Goal: Communication & Community: Ask a question

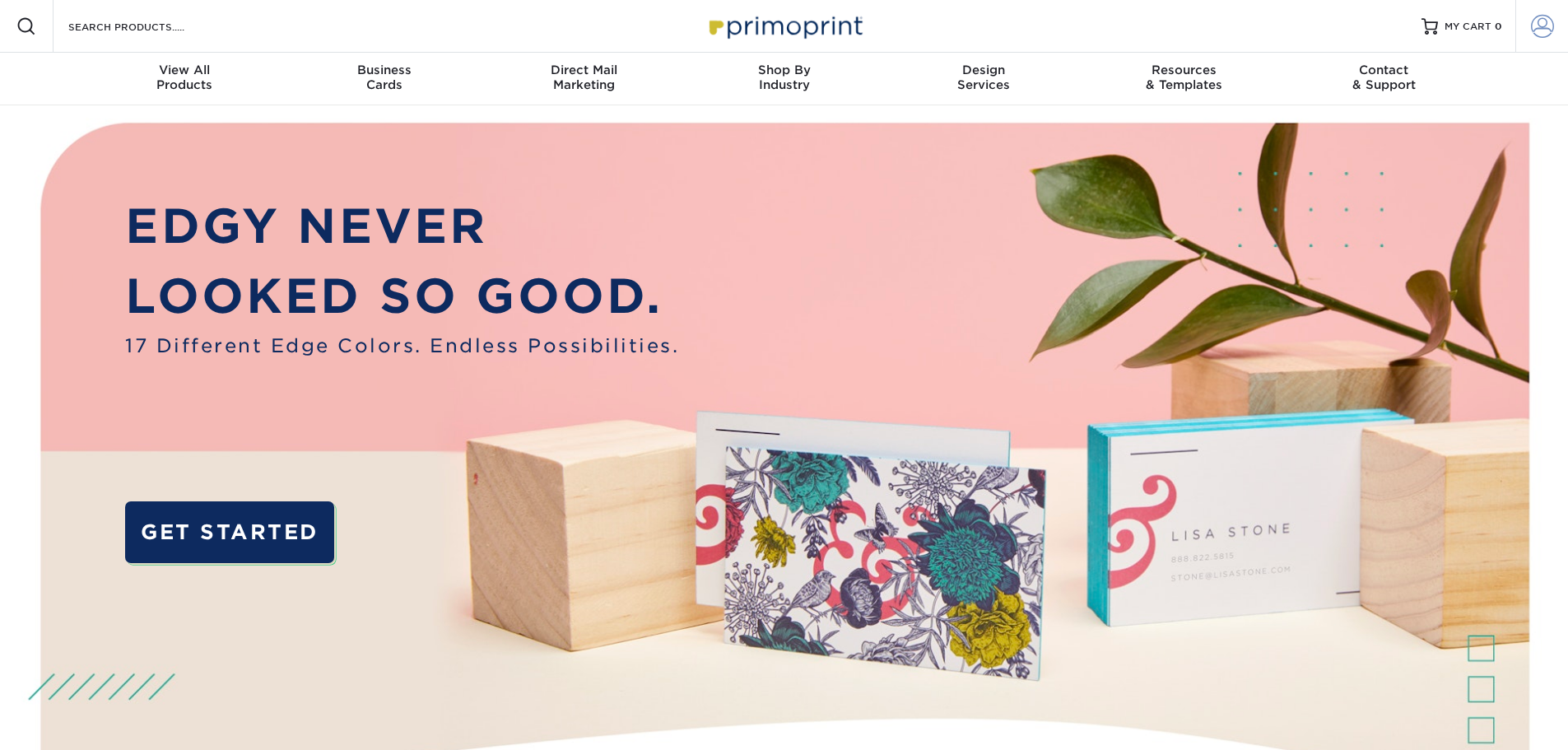
type input "[EMAIL_ADDRESS][DOMAIN_NAME]"
click at [1032, 28] on link "Account" at bounding box center [1540, 26] width 52 height 52
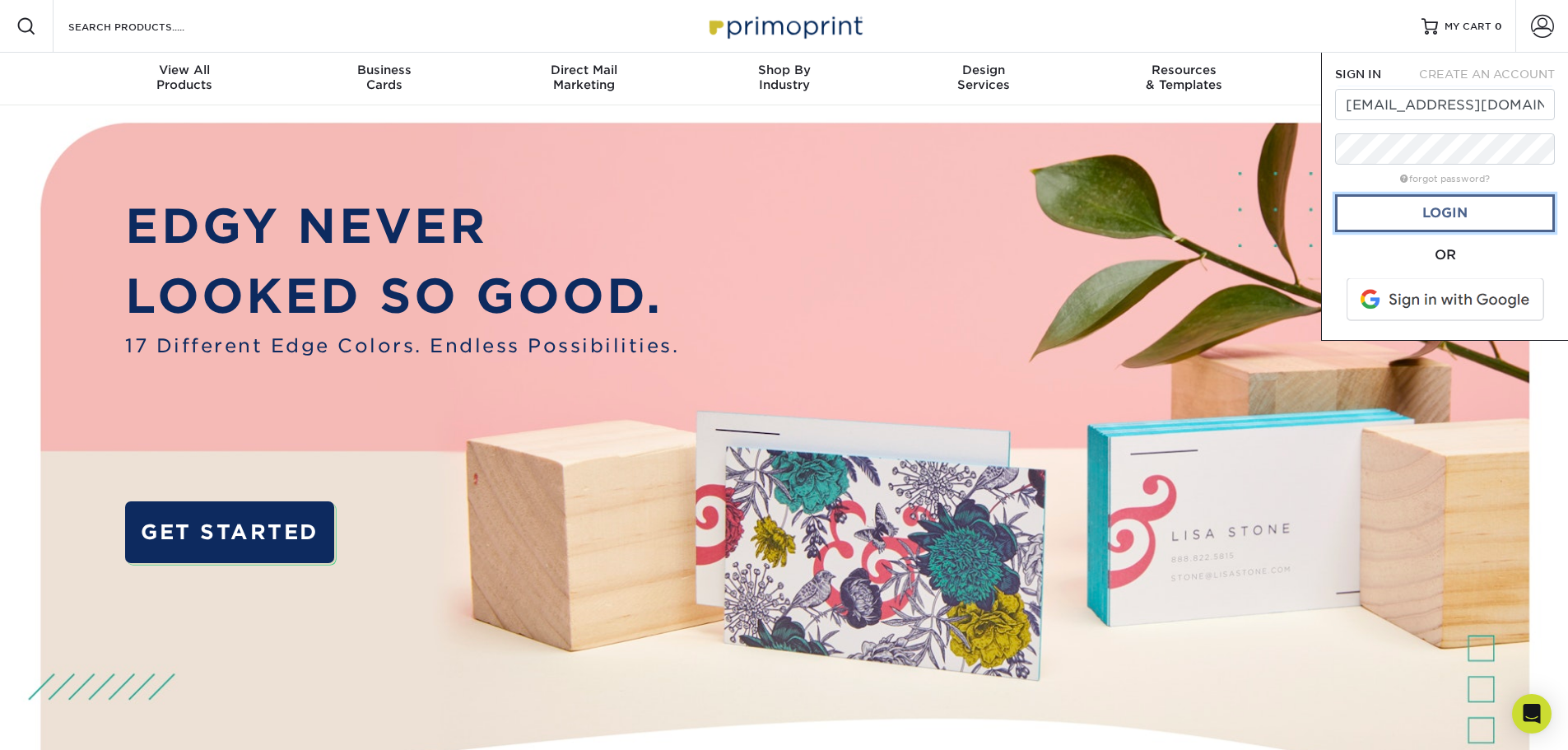
click at [1032, 205] on link "Login" at bounding box center [1444, 213] width 220 height 38
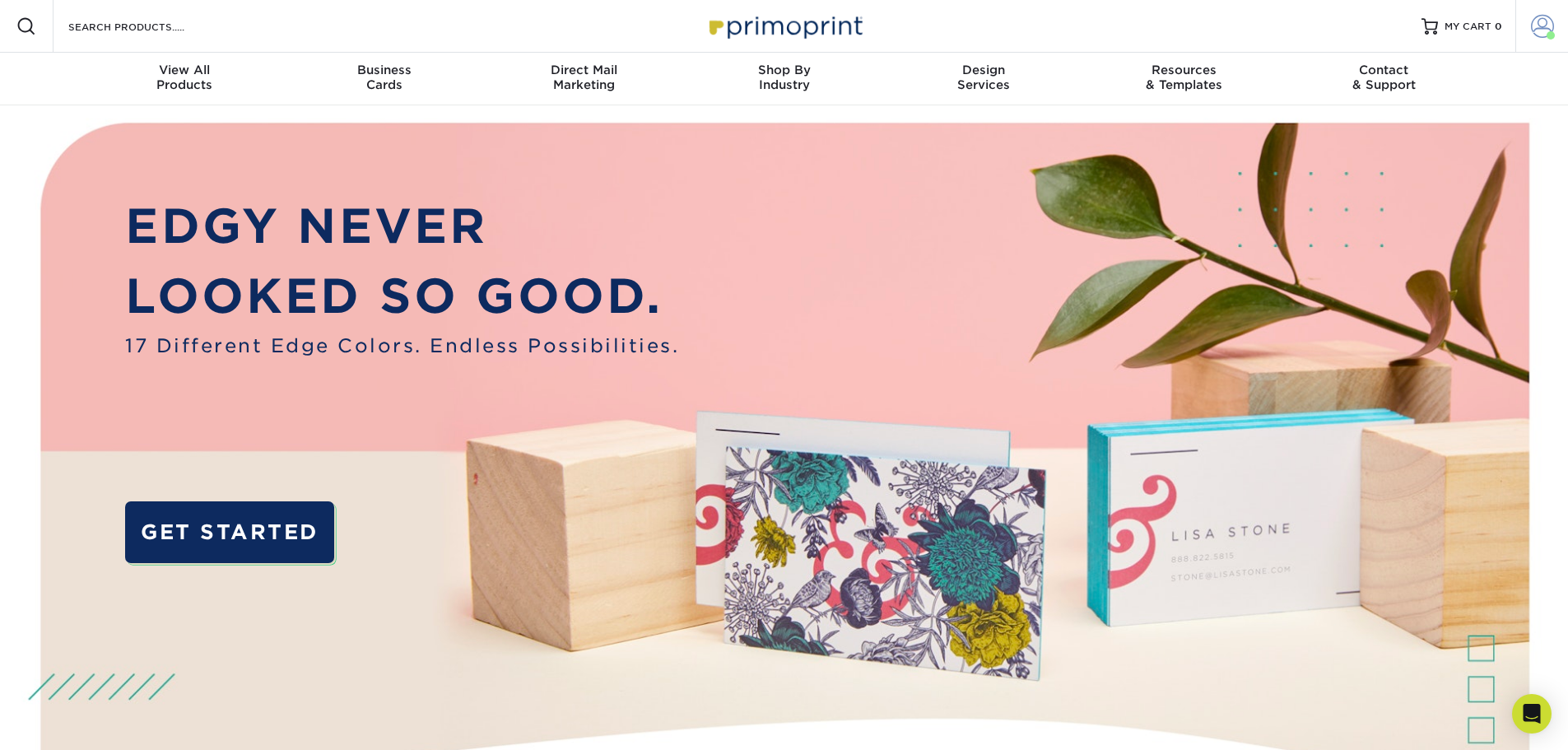
click at [1032, 28] on span at bounding box center [1542, 27] width 23 height 23
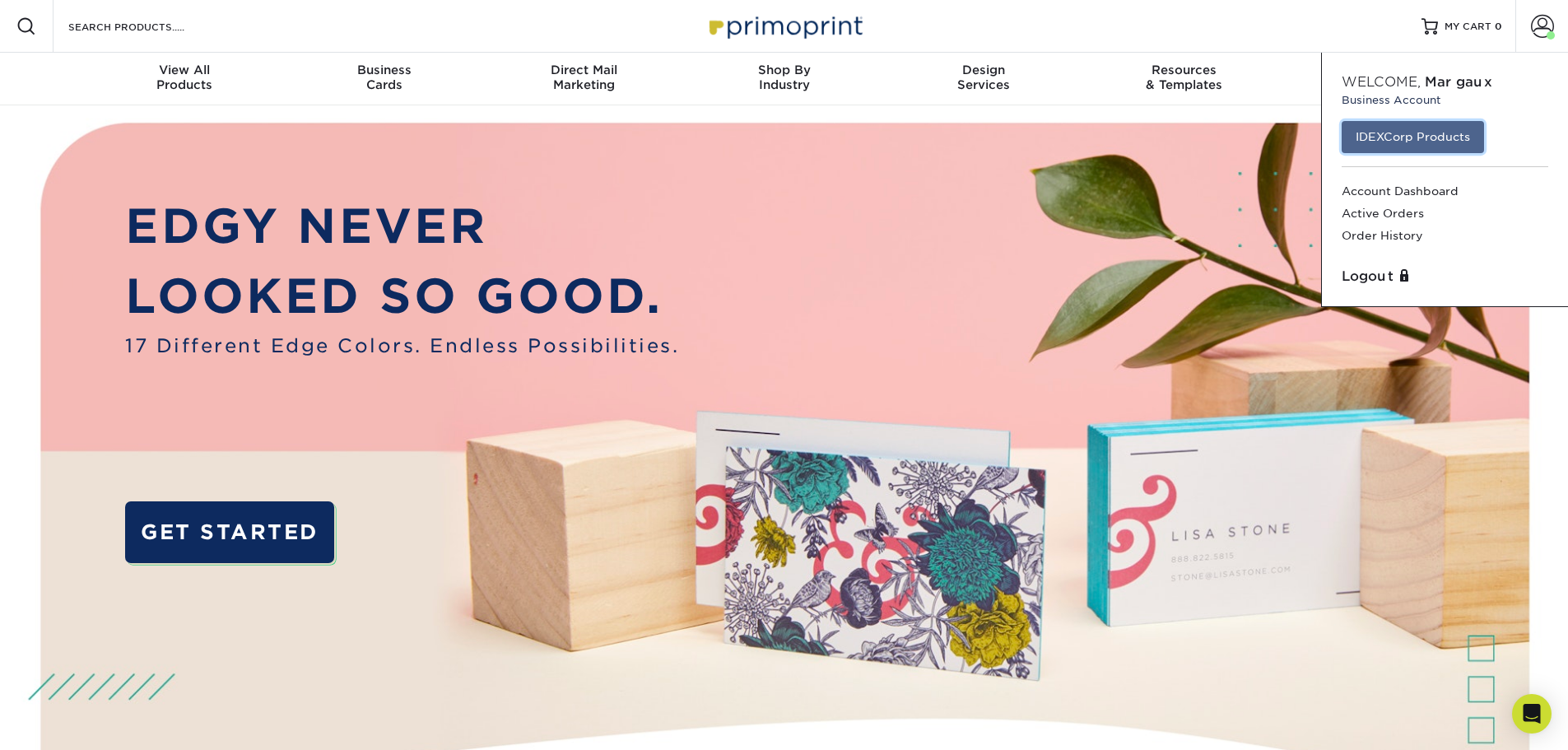
click at [1032, 144] on link "IDEXCorp Products" at bounding box center [1412, 136] width 142 height 31
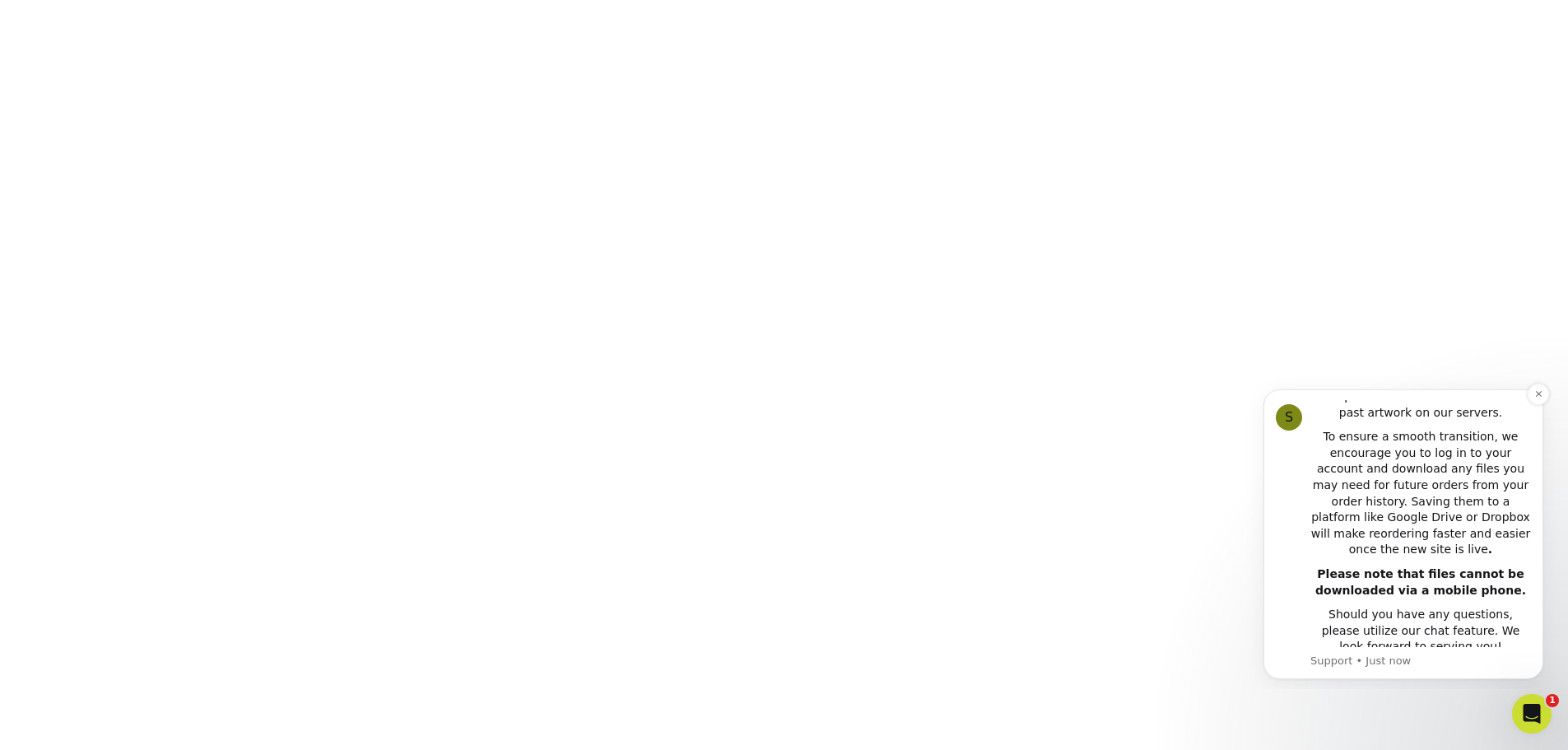
scroll to position [525, 0]
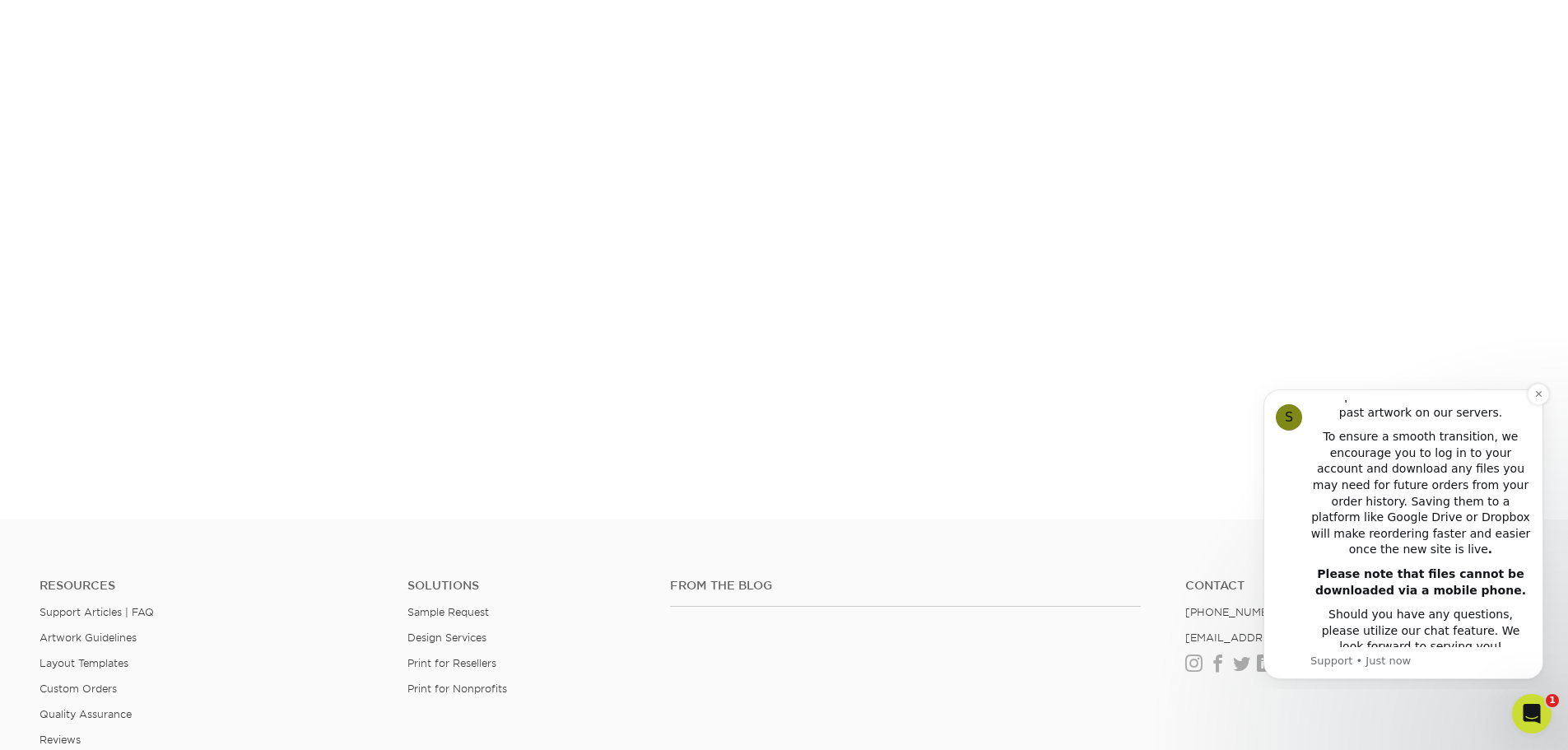
click at [1404, 657] on p "Support • Just now" at bounding box center [1420, 661] width 221 height 15
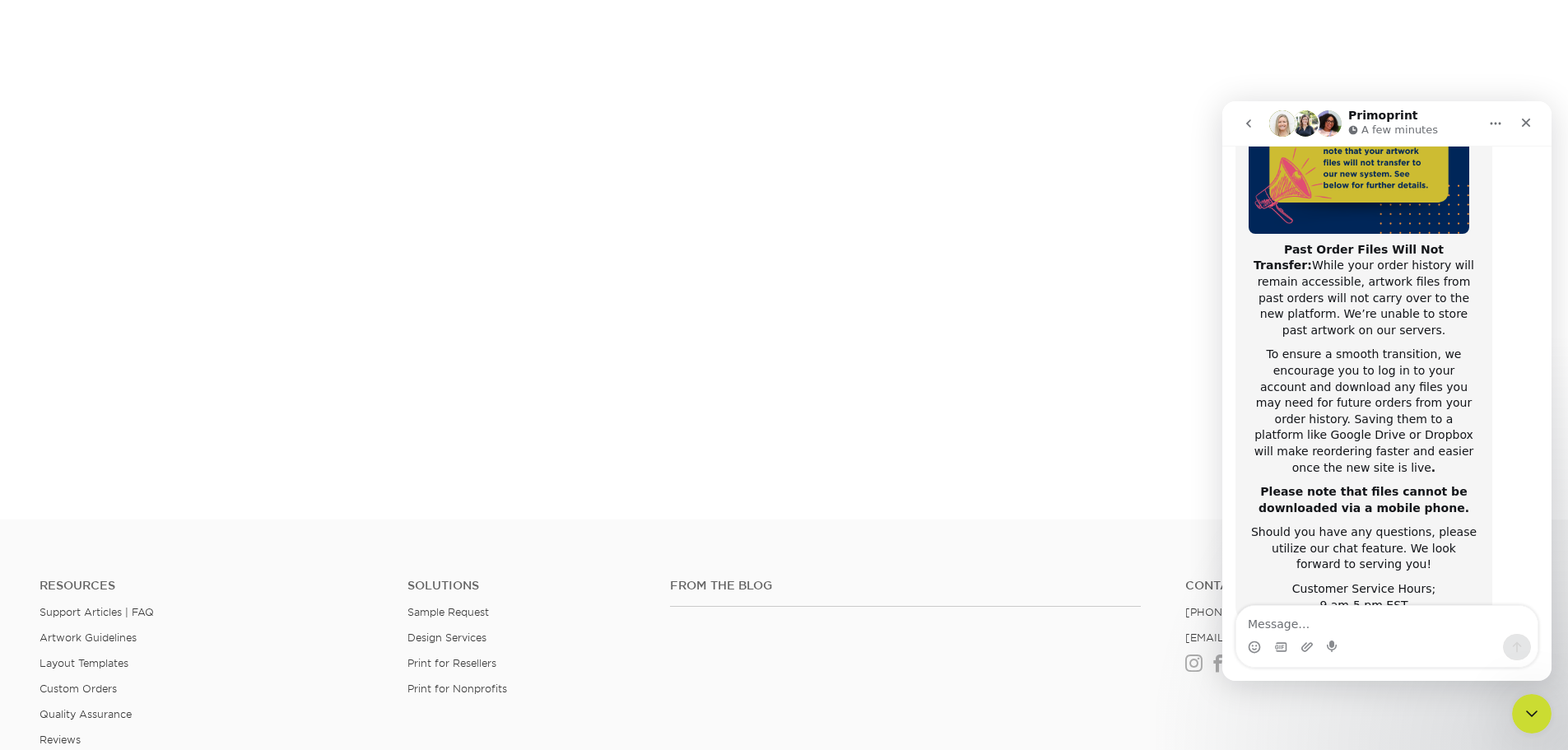
scroll to position [261, 0]
click at [1400, 620] on textarea "Message…" at bounding box center [1387, 619] width 302 height 28
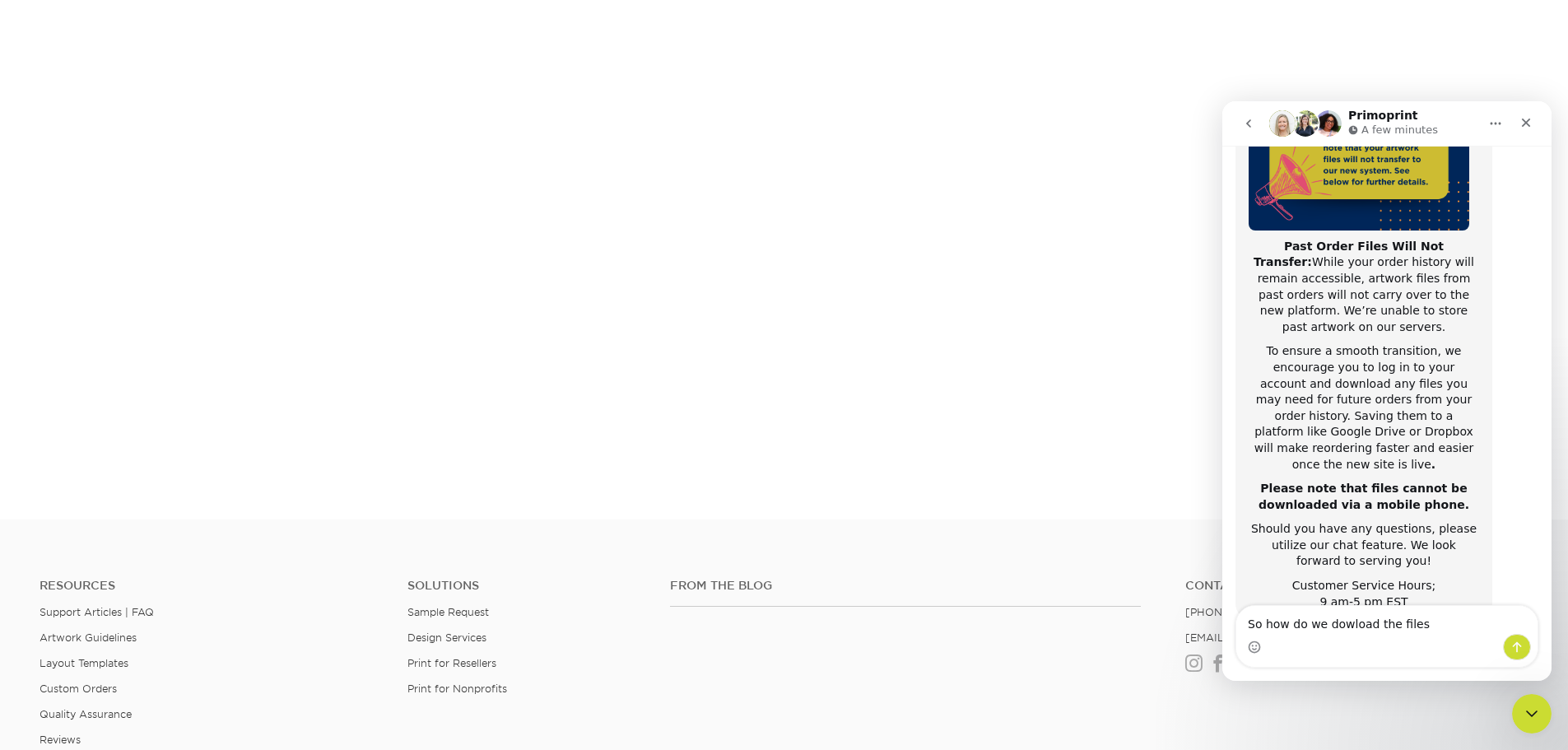
click at [1339, 626] on textarea "So how do we dowload the files" at bounding box center [1387, 619] width 302 height 28
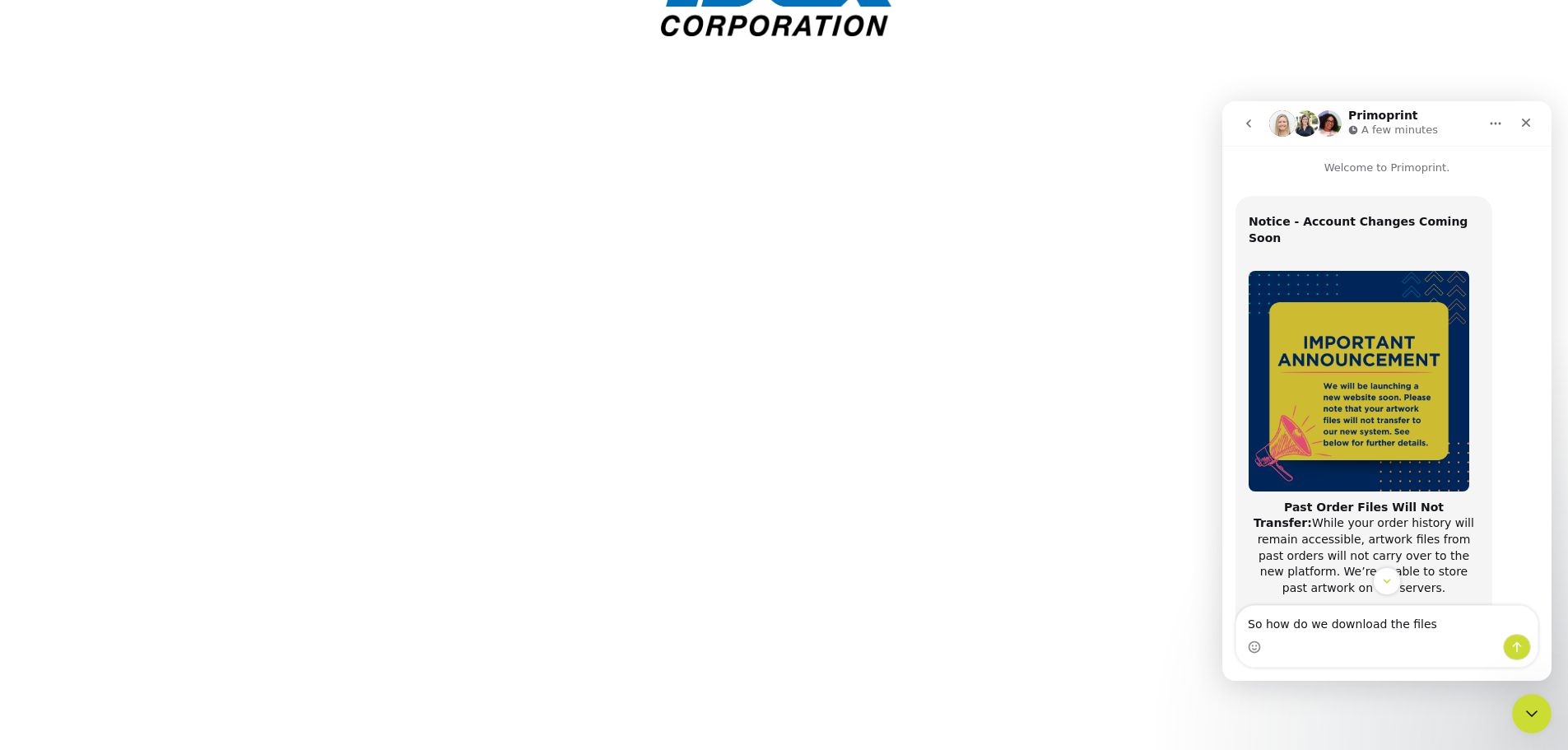
scroll to position [196, 0]
drag, startPoint x: 1451, startPoint y: 630, endPoint x: 1438, endPoint y: 622, distance: 15.3
click at [1448, 630] on textarea "So how do we download the files" at bounding box center [1387, 619] width 302 height 28
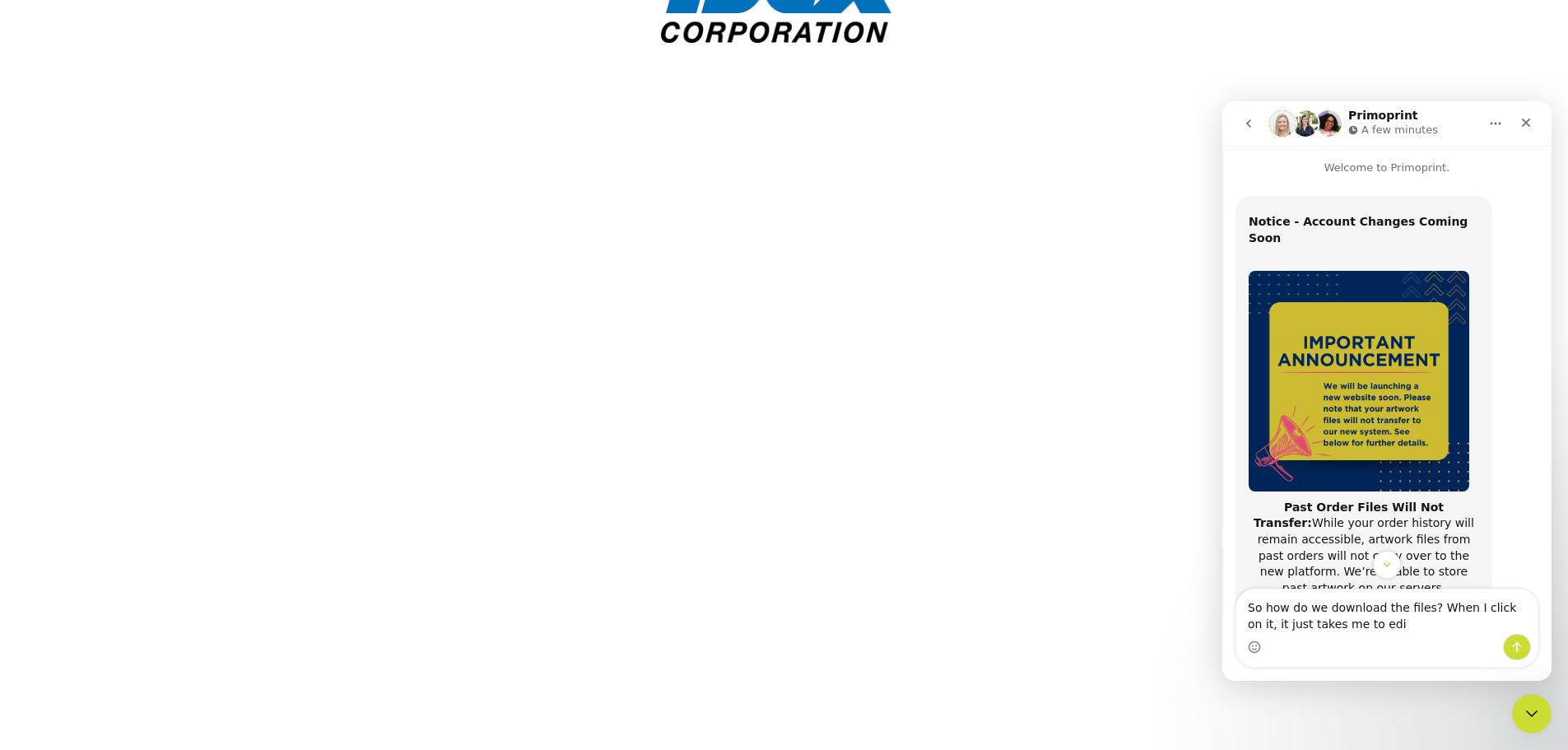
type textarea "So how do we download the files? When I click on it, it just takes me to edit"
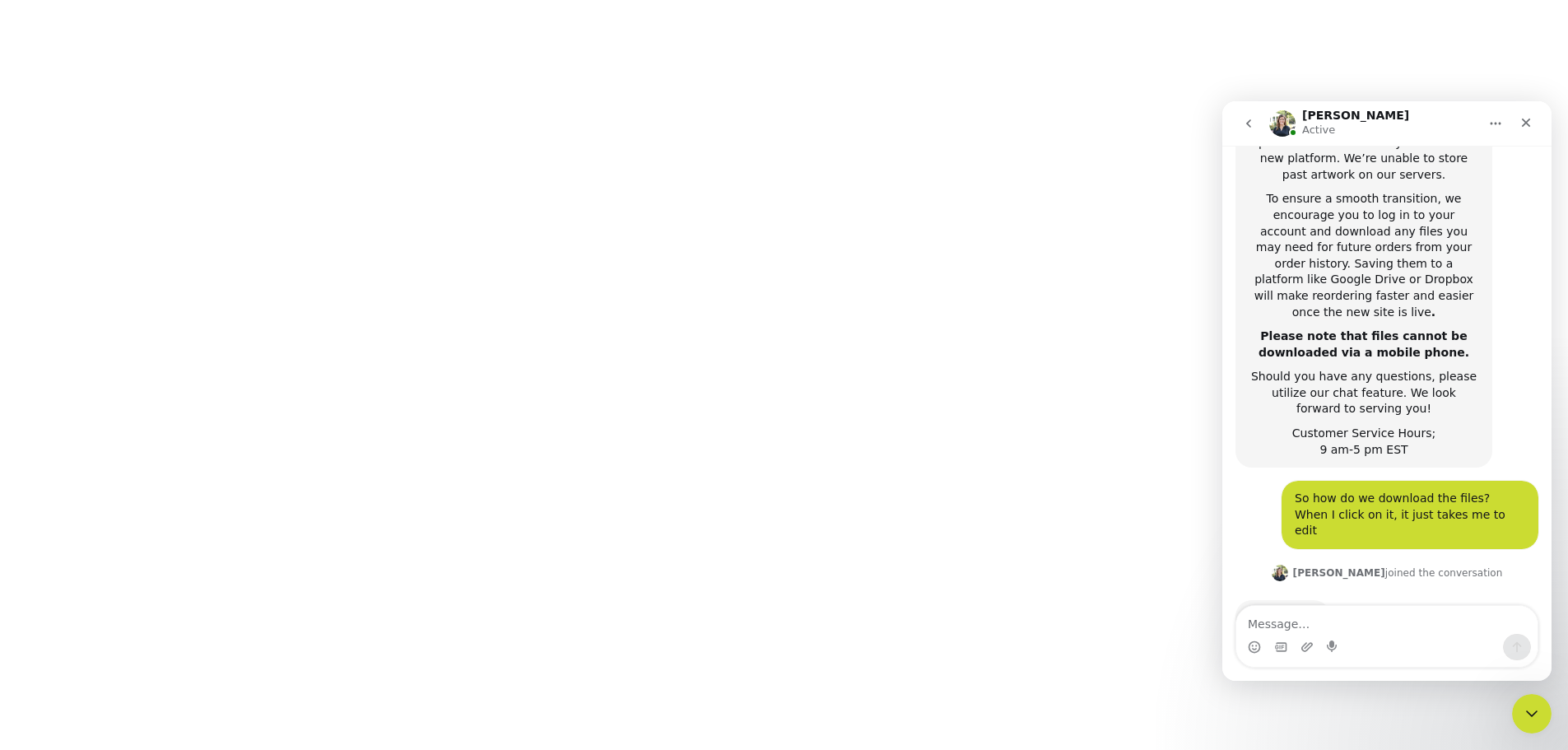
scroll to position [165, 0]
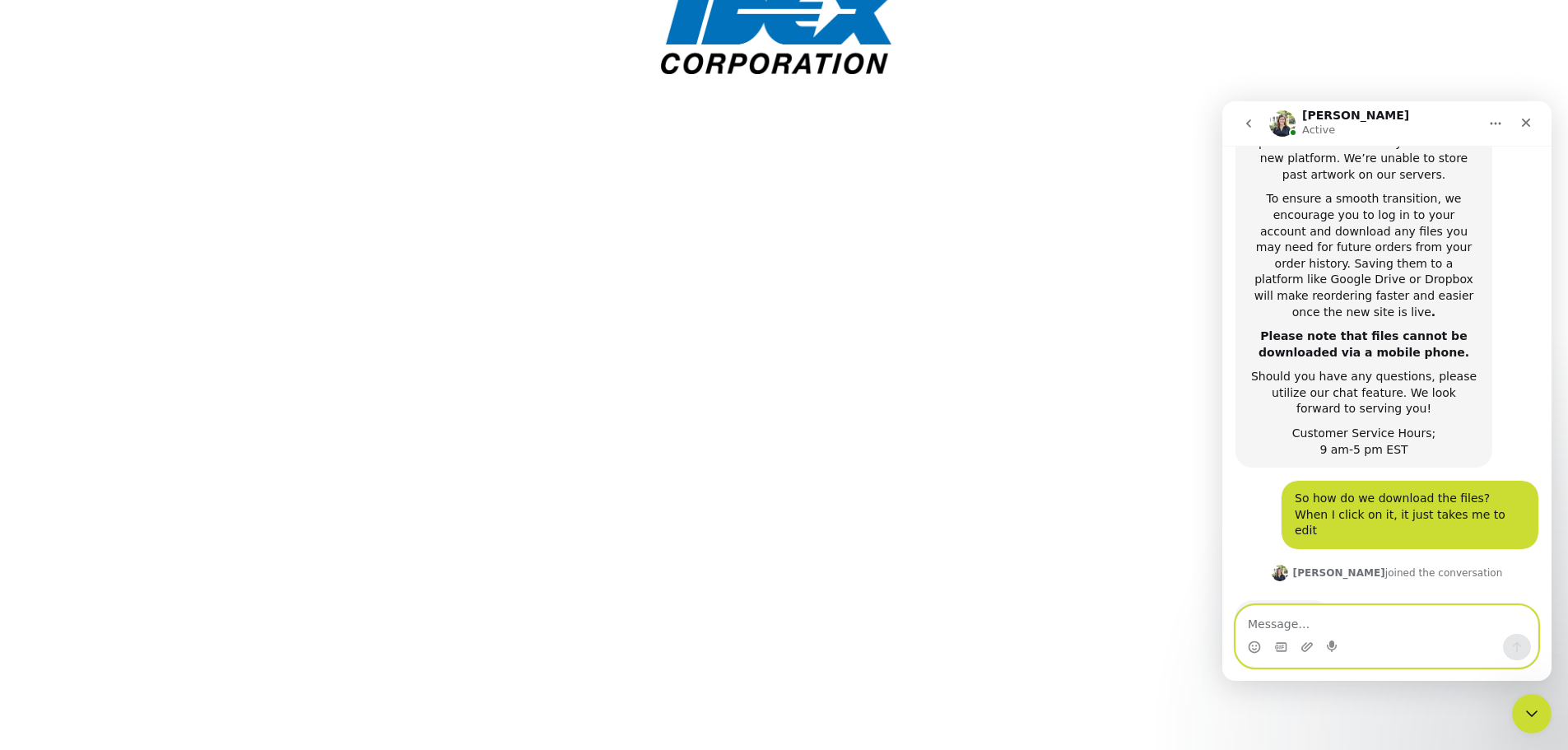
click at [1261, 628] on textarea "Message…" at bounding box center [1387, 619] width 302 height 28
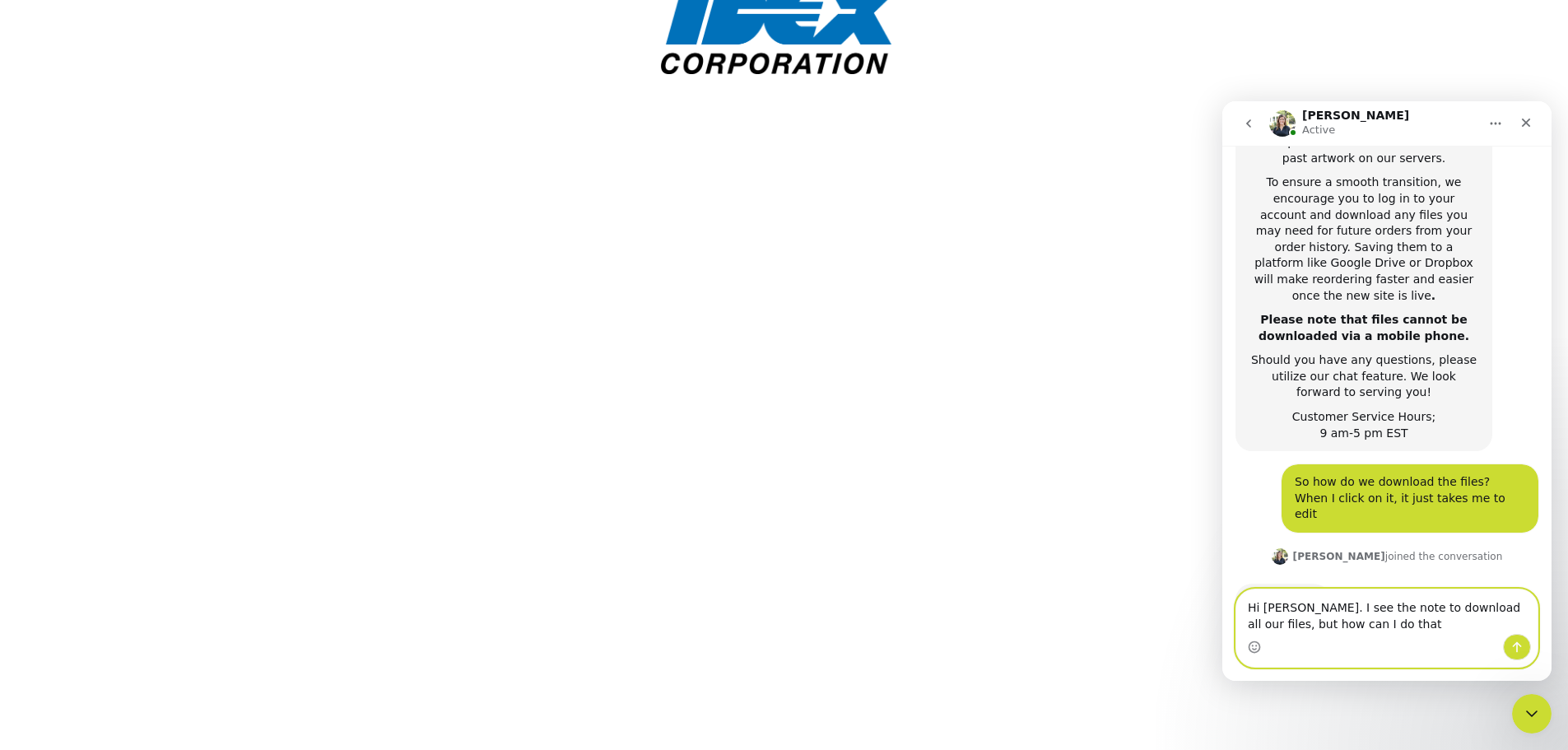
type textarea "Hi [PERSON_NAME]. I see the note to download all our files, but how can I do th…"
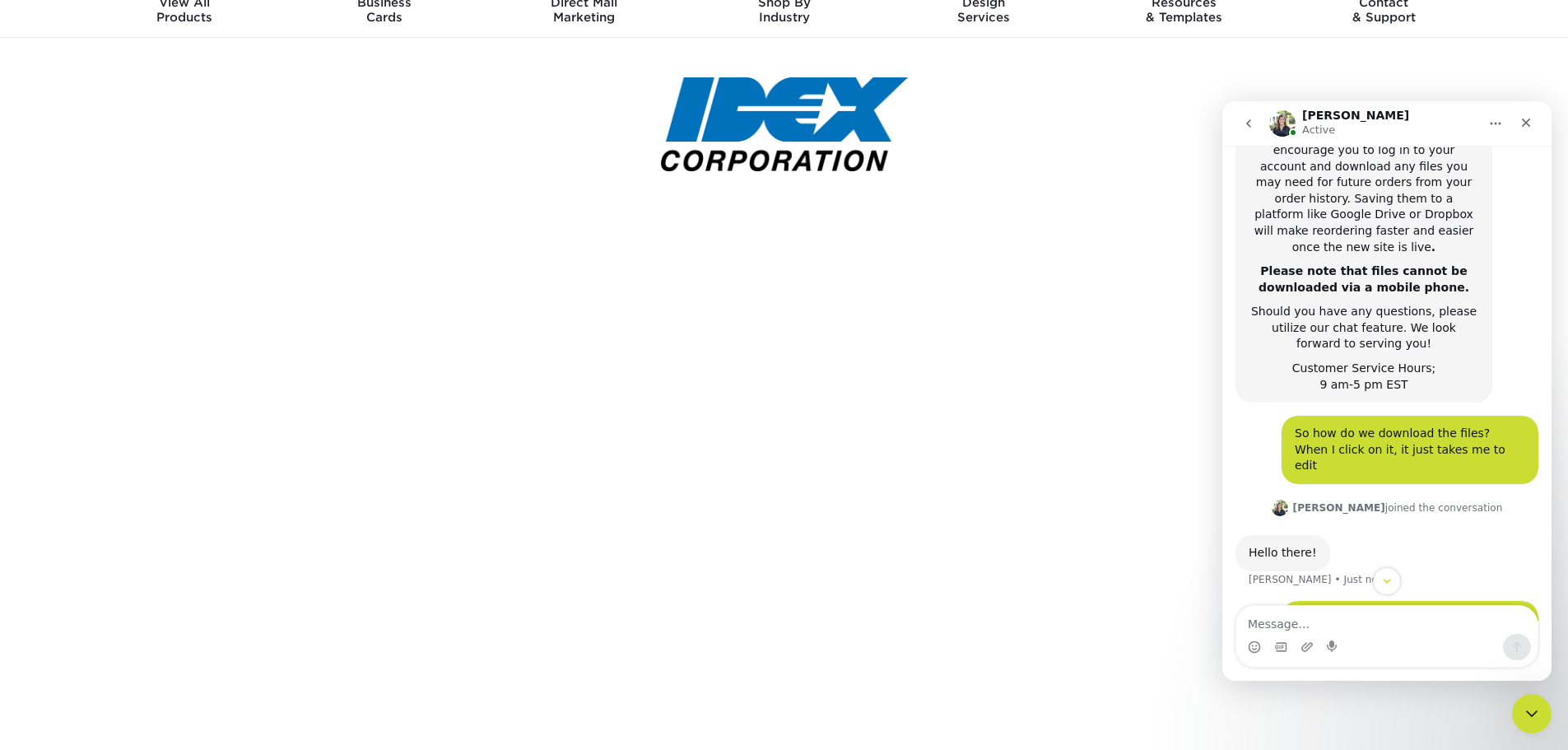
scroll to position [0, 0]
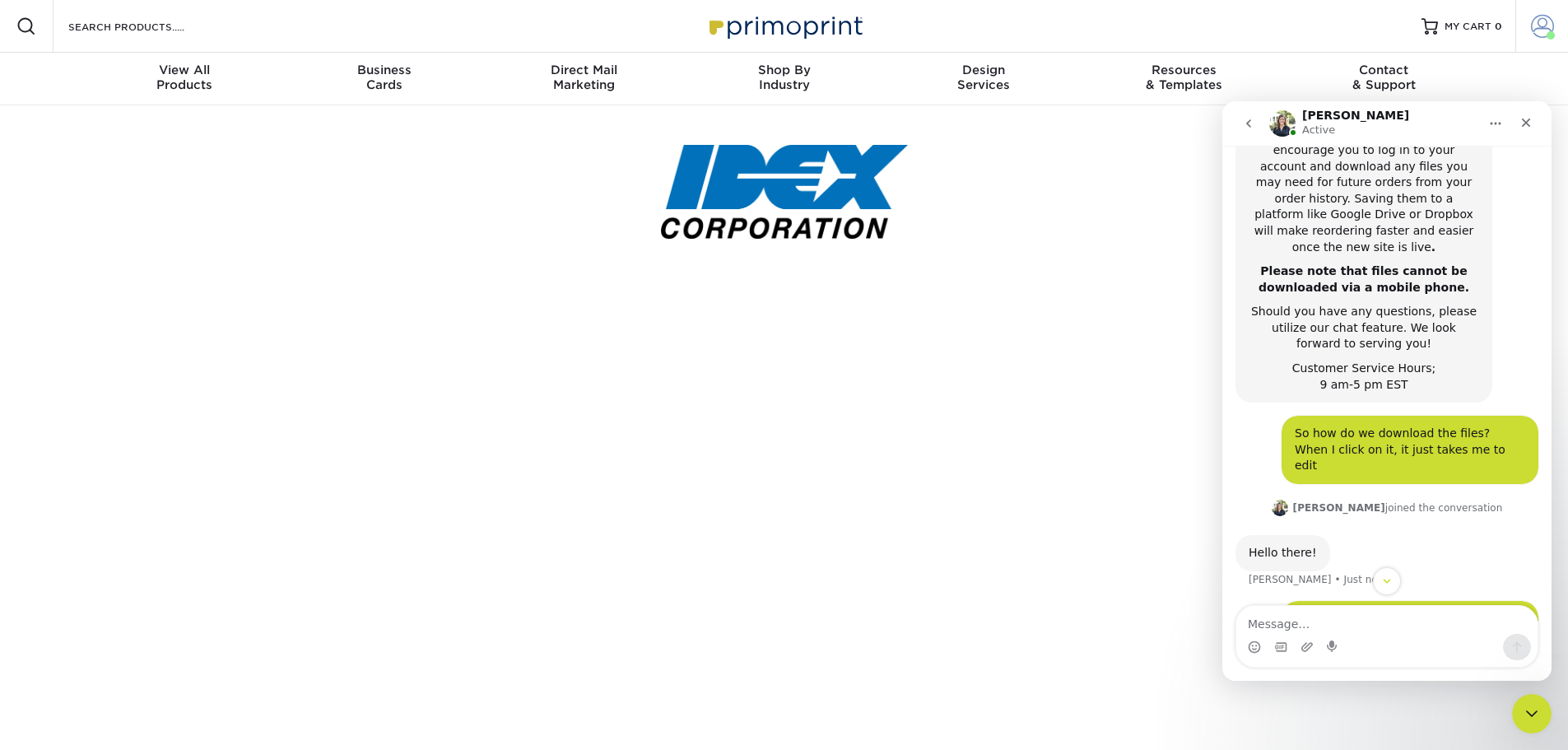
click at [1536, 24] on span at bounding box center [1542, 27] width 23 height 23
click at [1386, 583] on icon "Scroll to bottom" at bounding box center [1386, 581] width 8 height 5
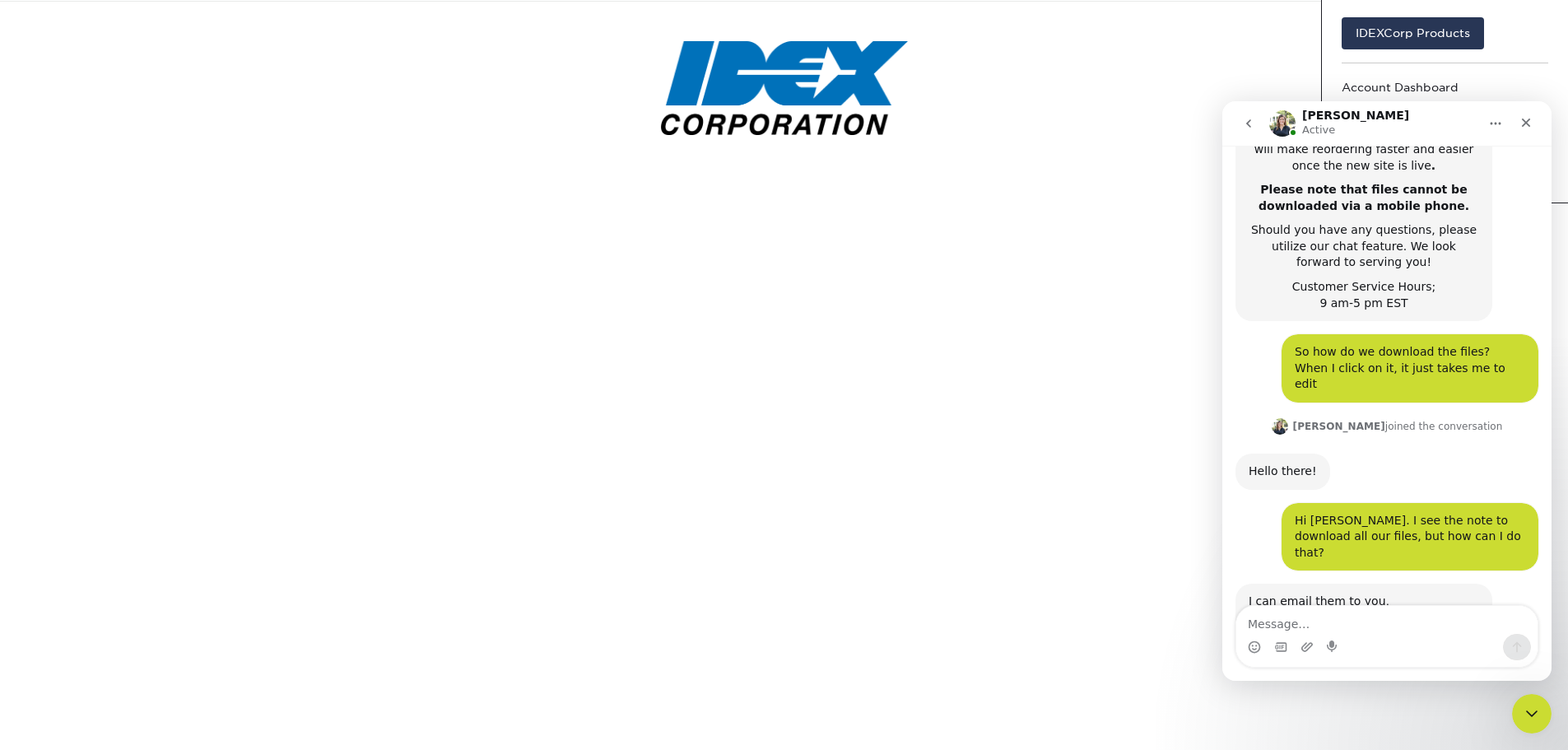
scroll to position [83, 0]
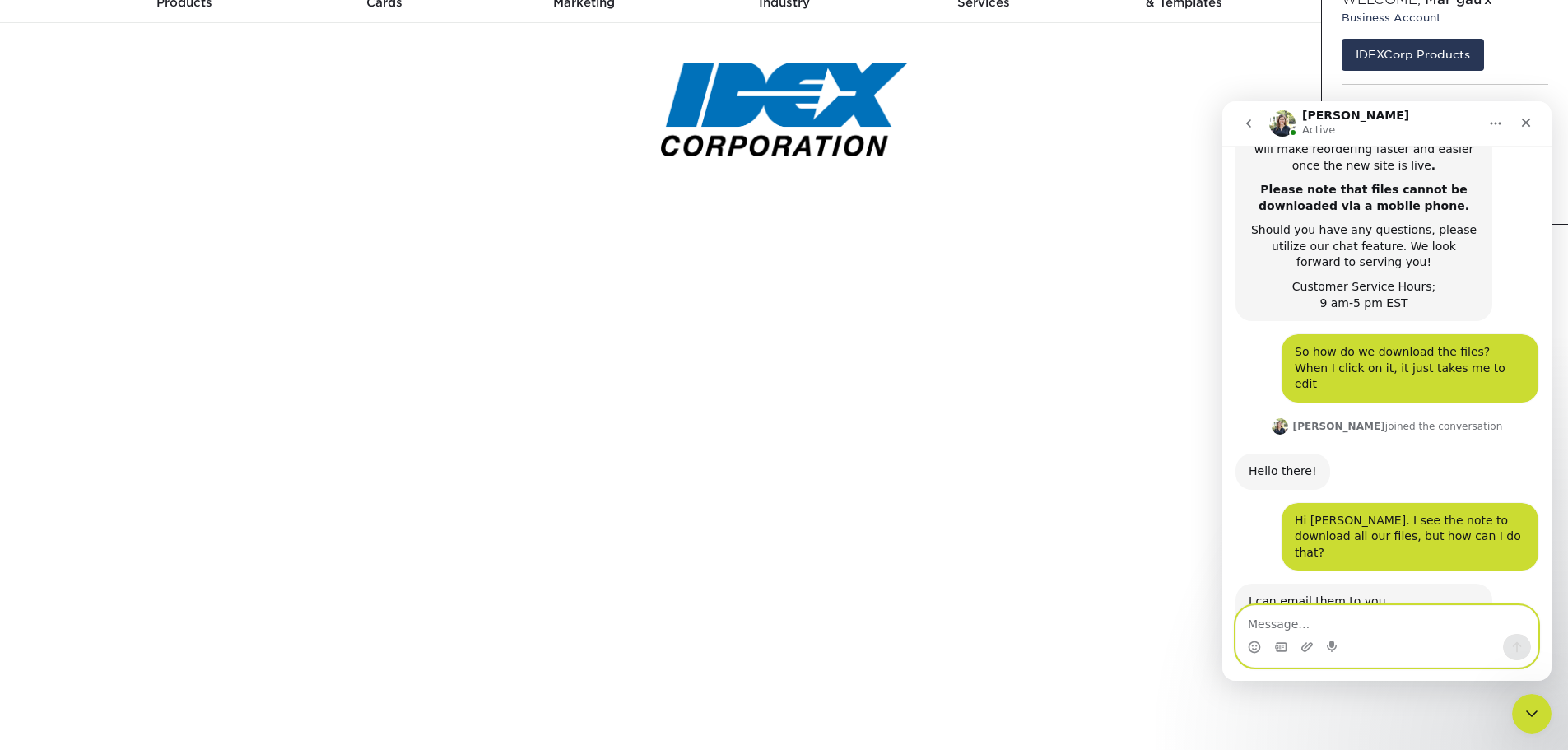
click at [1382, 620] on textarea "Message…" at bounding box center [1387, 619] width 302 height 28
type textarea "Yes please!"
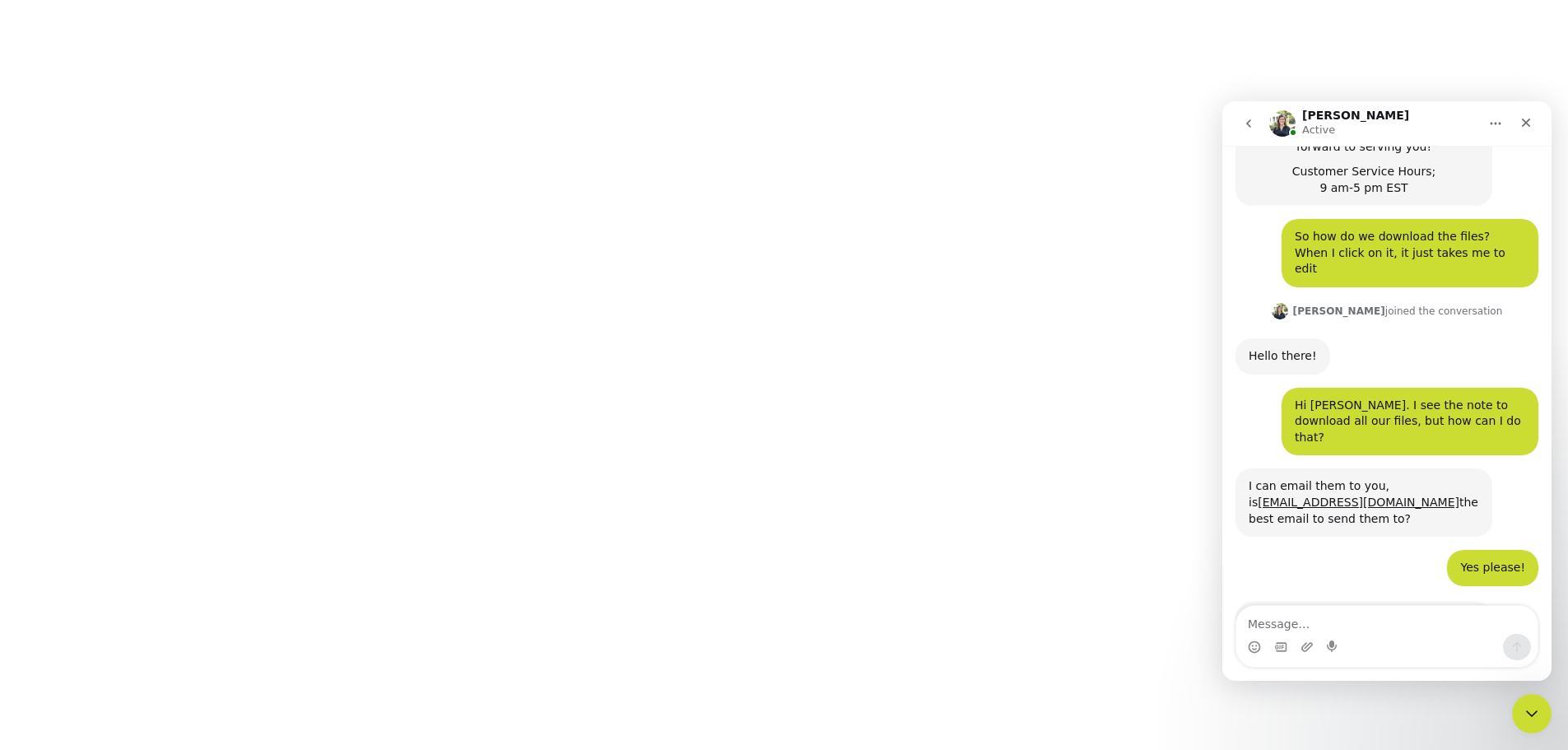
scroll to position [674, 0]
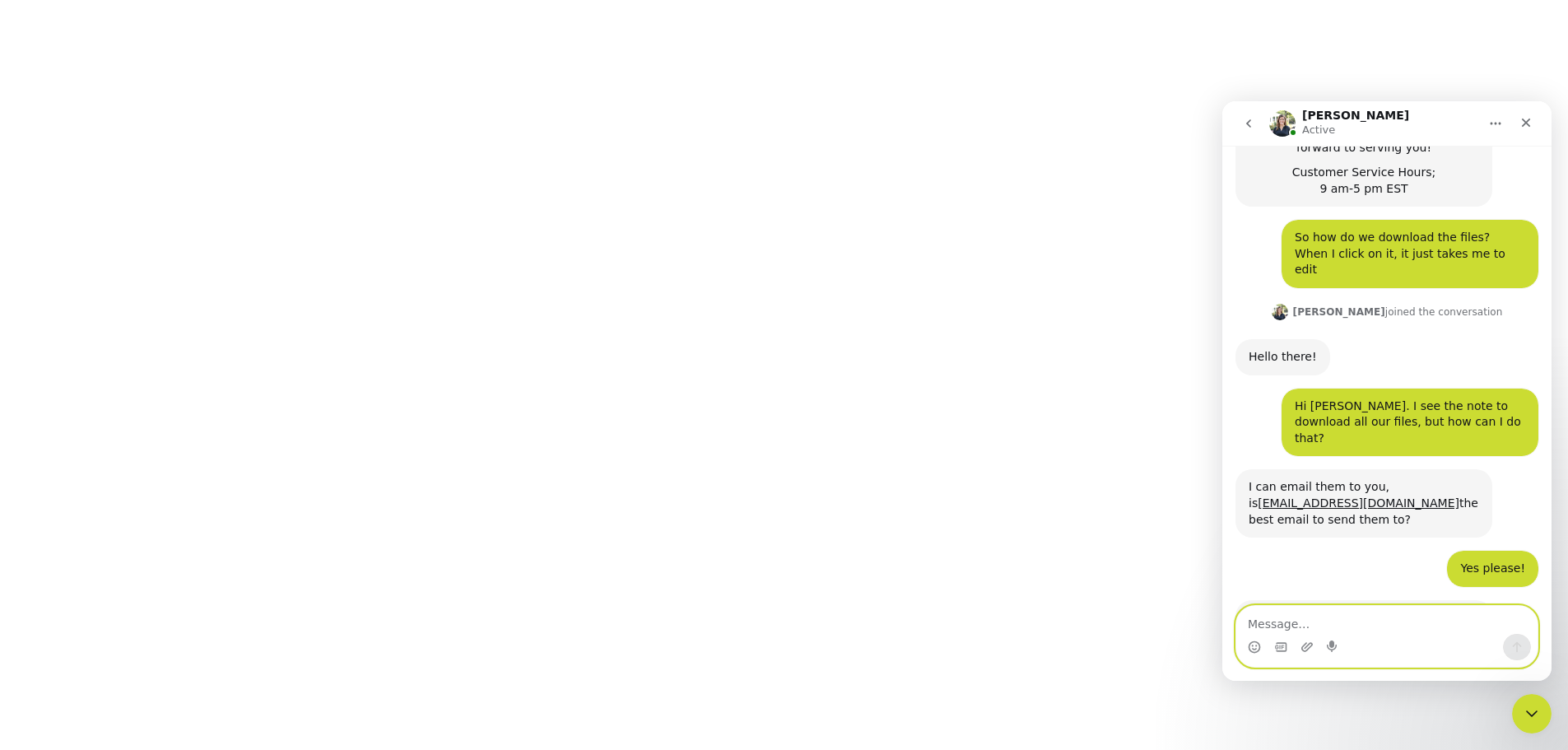
click at [1287, 633] on textarea "Message…" at bounding box center [1387, 619] width 302 height 28
type textarea "Thank you very much!"
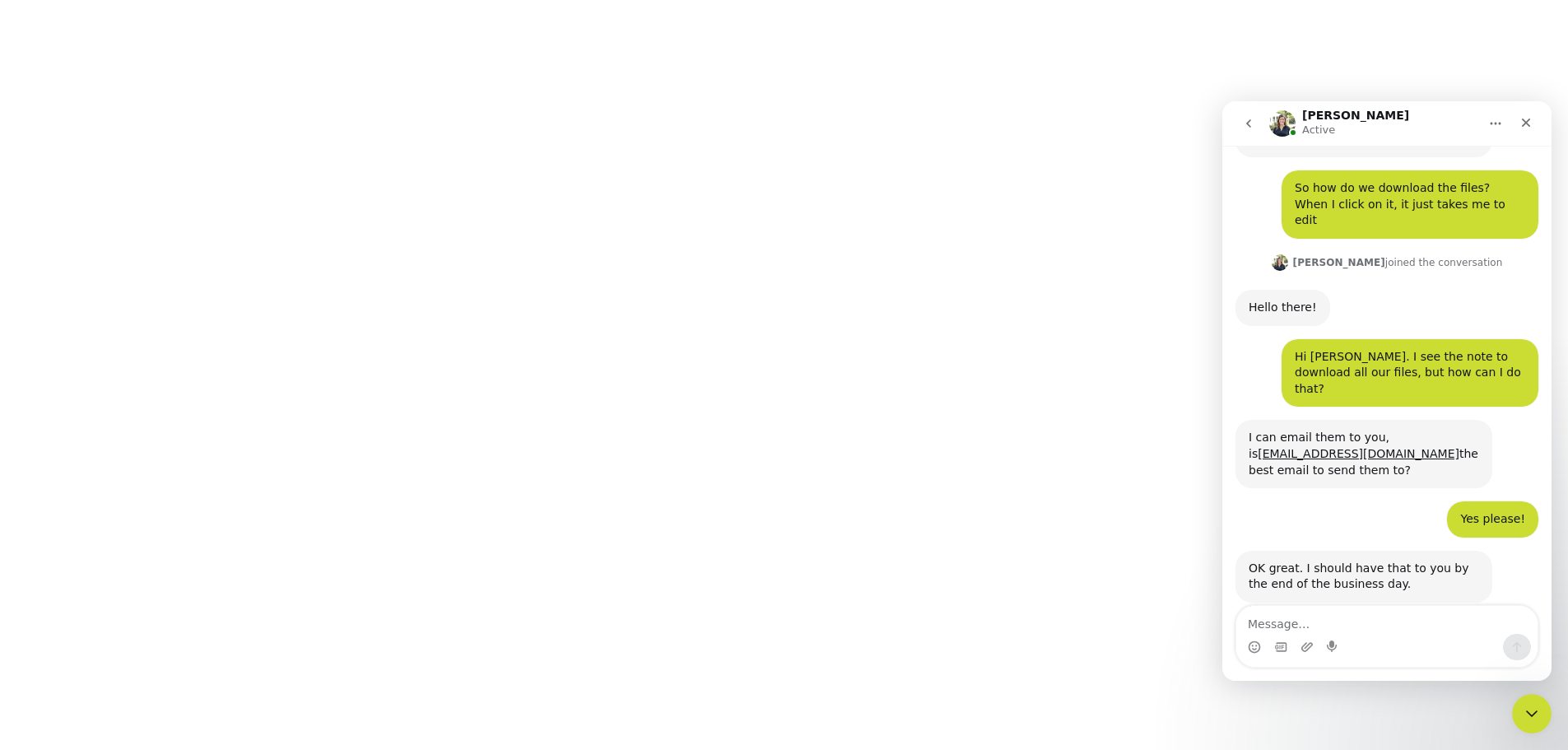
click at [1497, 121] on icon "Home" at bounding box center [1495, 123] width 13 height 13
click at [1245, 130] on button "go back" at bounding box center [1248, 123] width 31 height 31
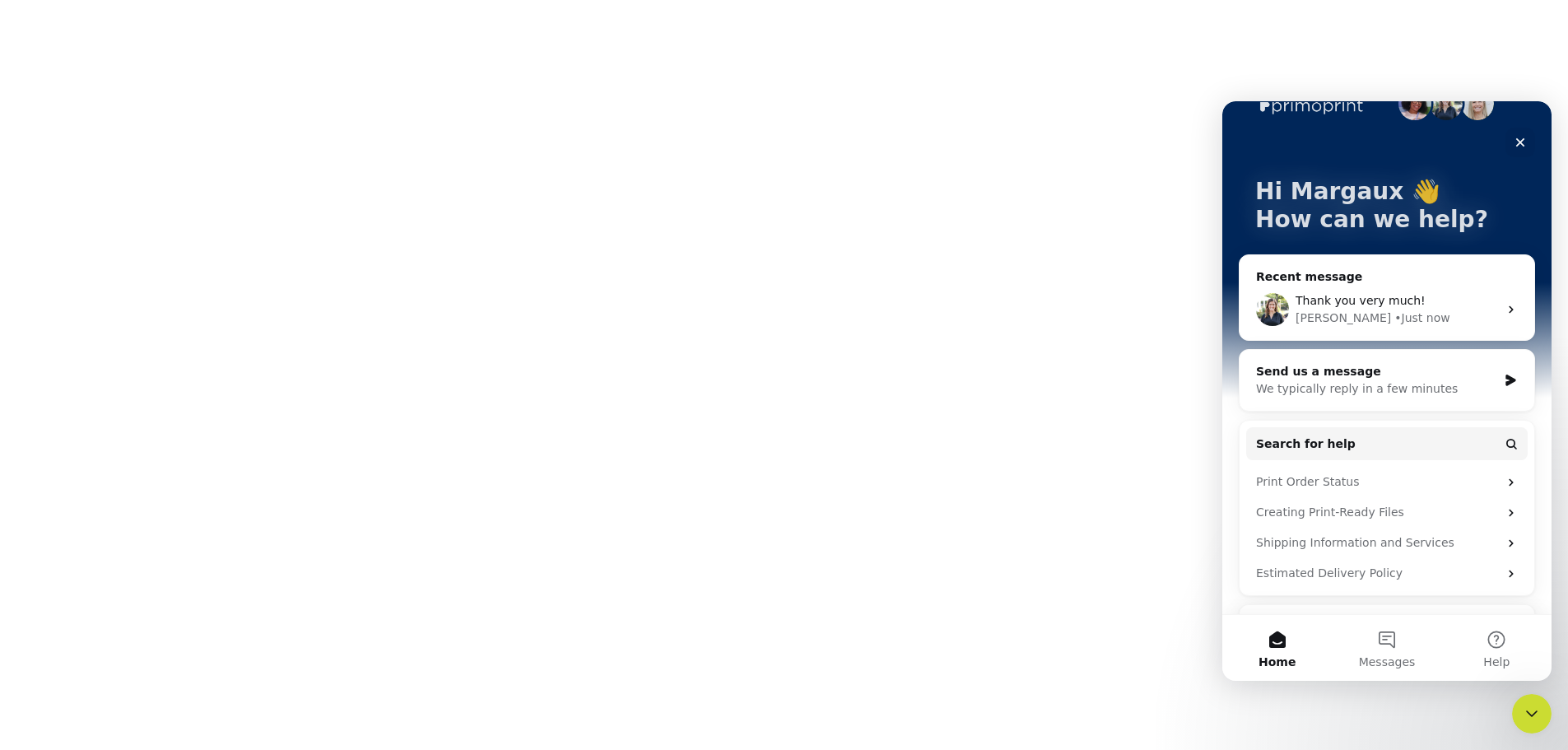
scroll to position [117, 0]
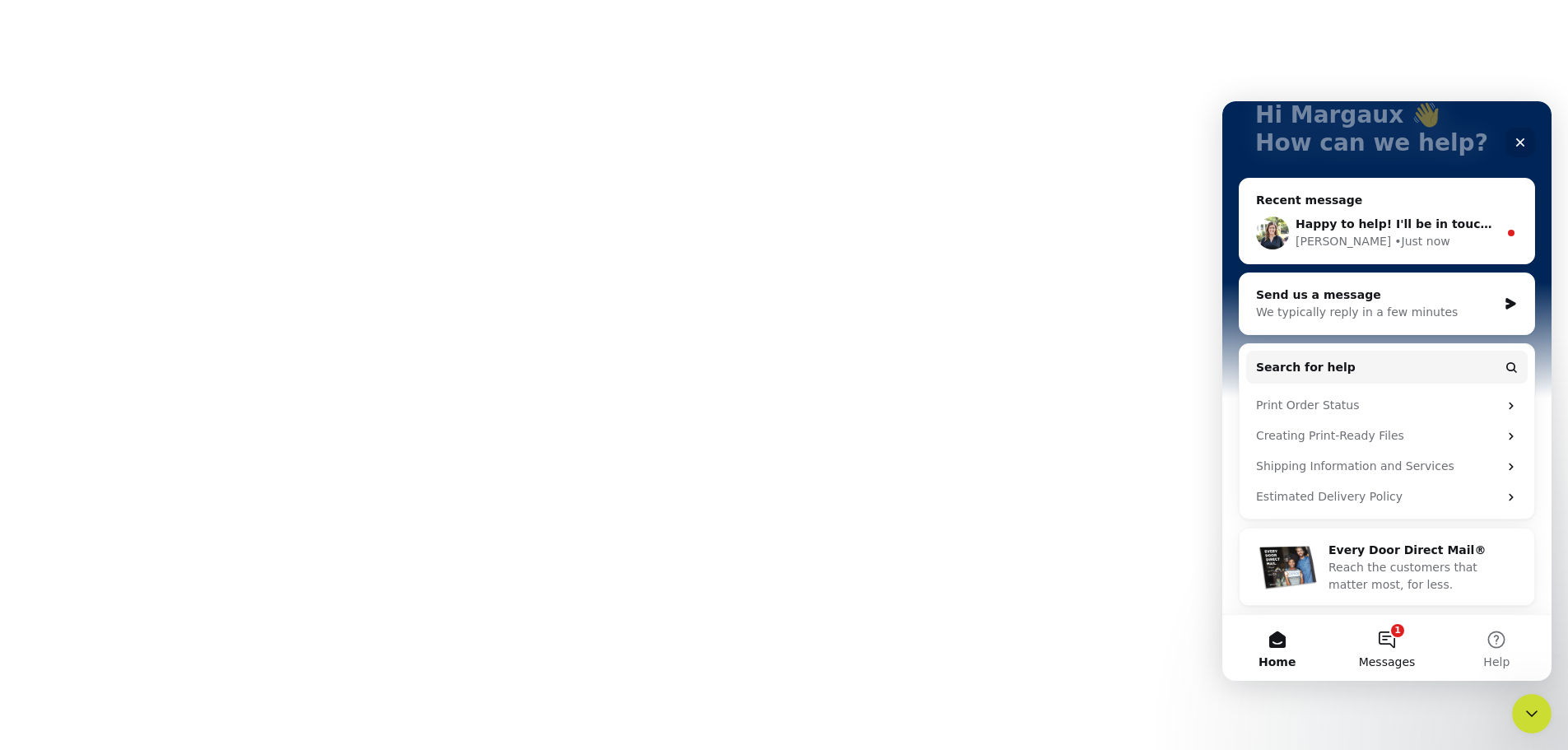
click at [1390, 633] on button "1 Messages" at bounding box center [1386, 648] width 109 height 66
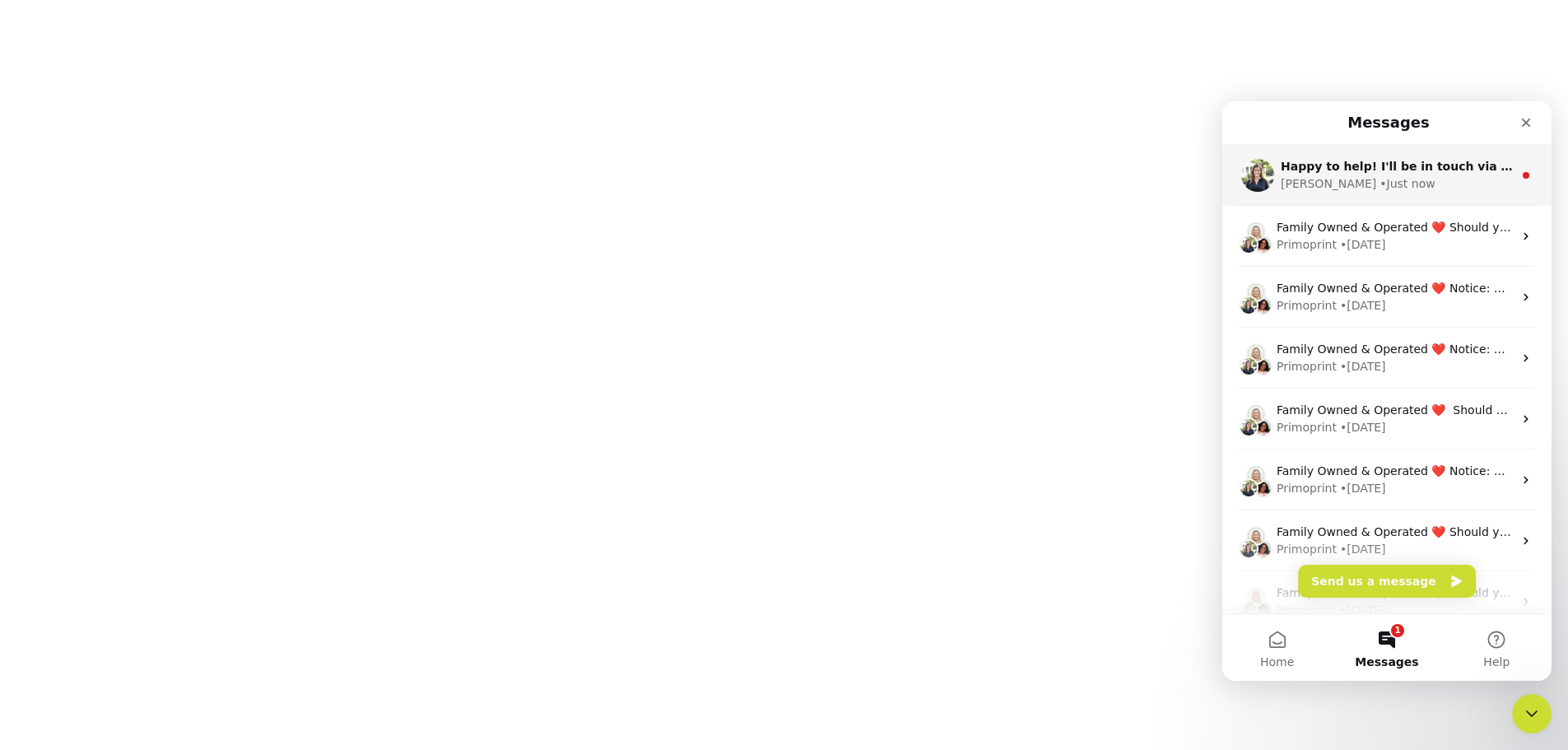
click at [1389, 168] on span "Happy to help! I'll be in touch via email" at bounding box center [1409, 166] width 256 height 13
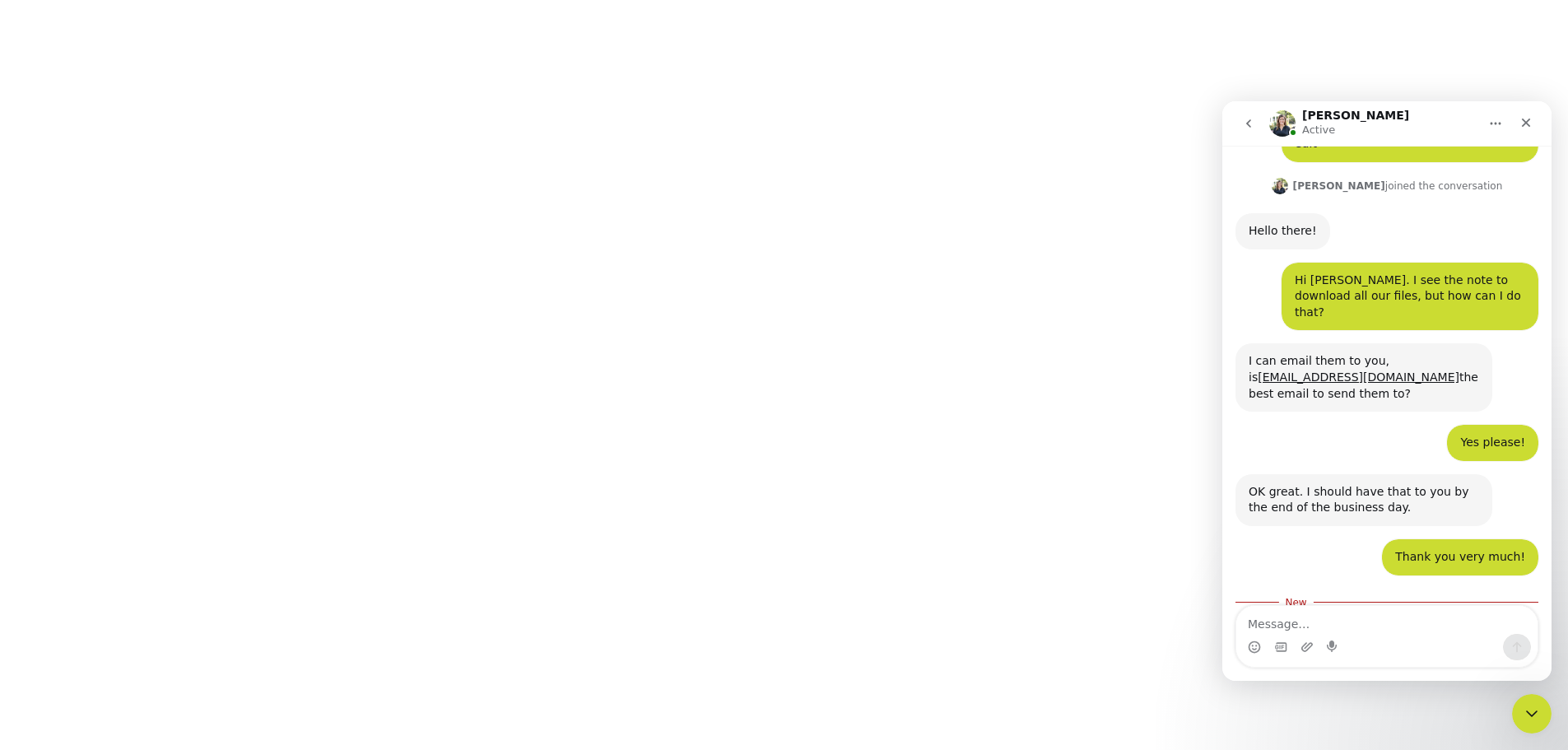
scroll to position [799, 0]
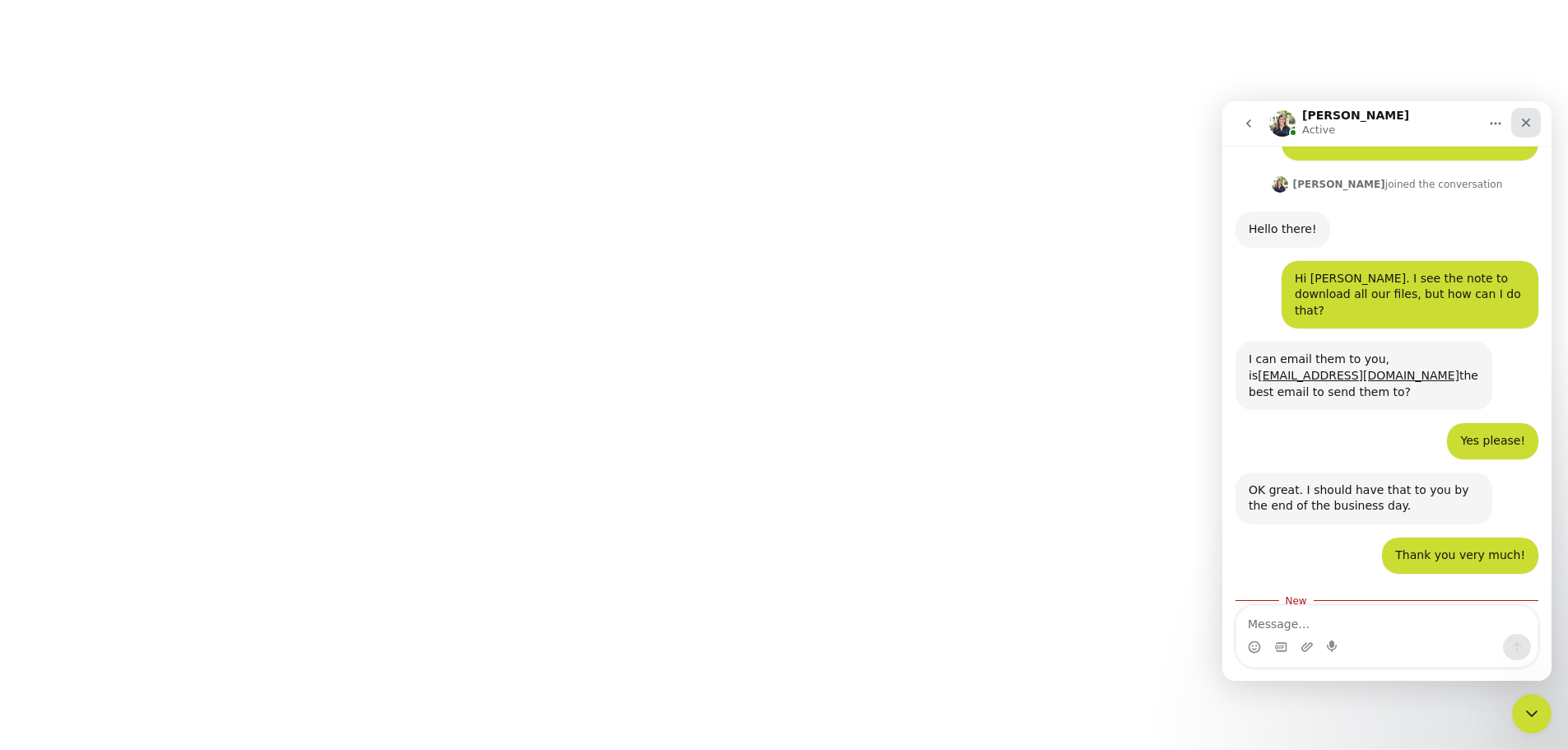
click at [1531, 125] on div "Close" at bounding box center [1525, 122] width 29 height 29
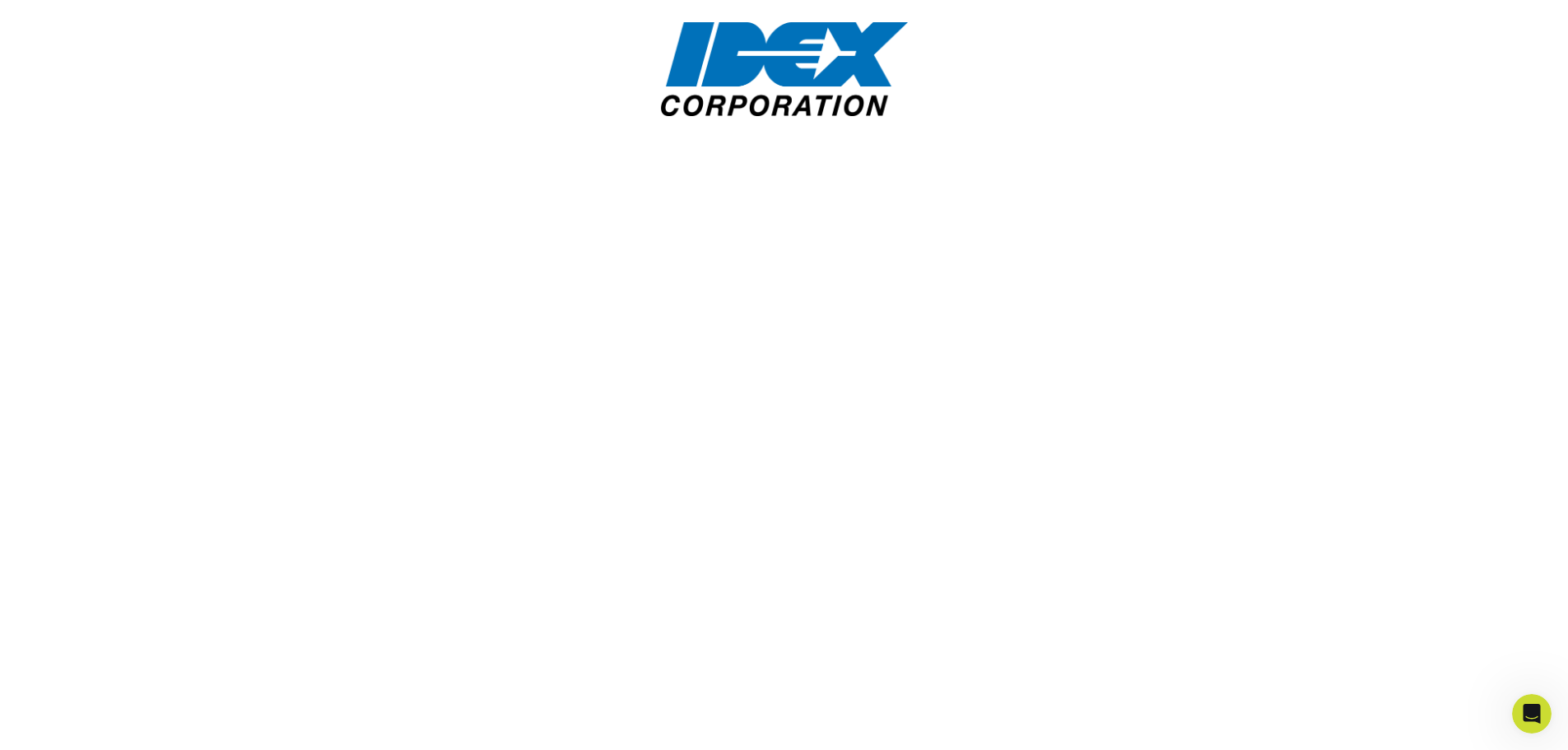
scroll to position [278, 0]
